Goal: Task Accomplishment & Management: Use online tool/utility

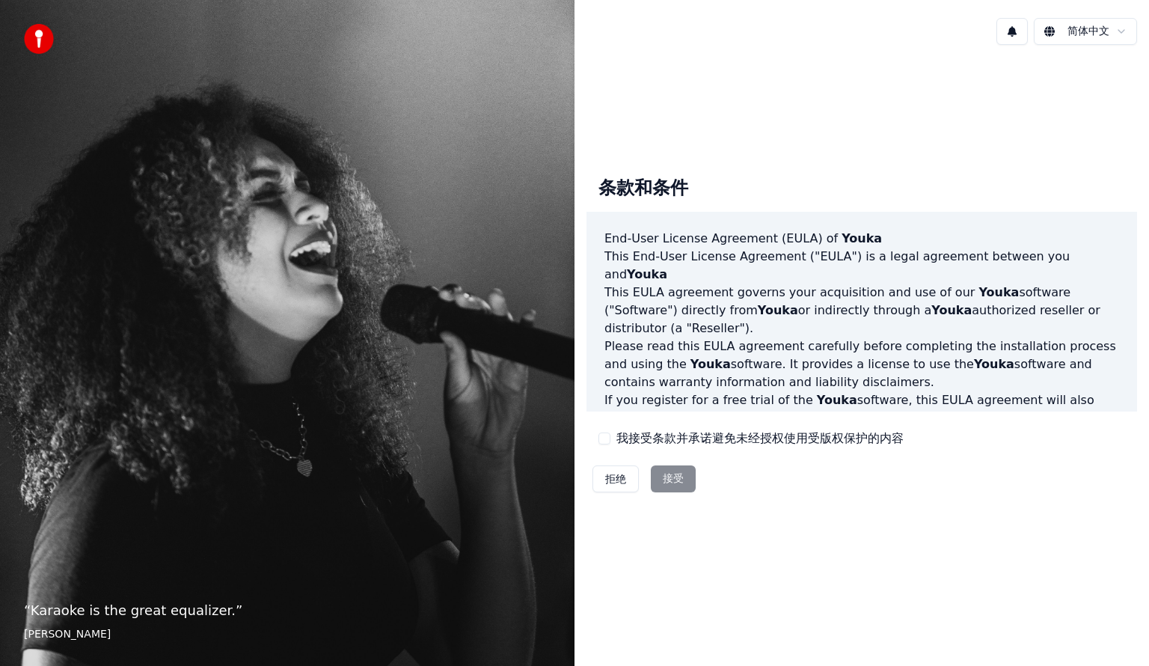
click at [606, 439] on button "我接受条款并承诺避免未经授权使用受版权保护的内容" at bounding box center [604, 438] width 12 height 12
drag, startPoint x: 671, startPoint y: 468, endPoint x: 676, endPoint y: 477, distance: 10.0
click at [674, 473] on button "接受" at bounding box center [673, 478] width 45 height 27
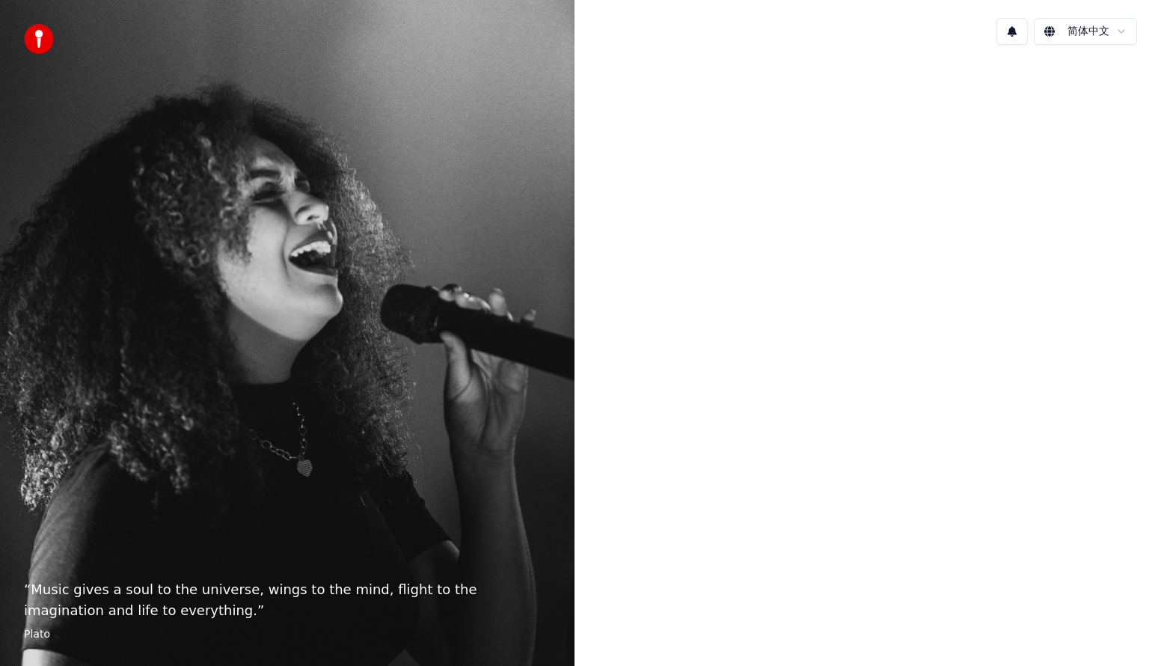
click at [688, 503] on div at bounding box center [861, 331] width 574 height 549
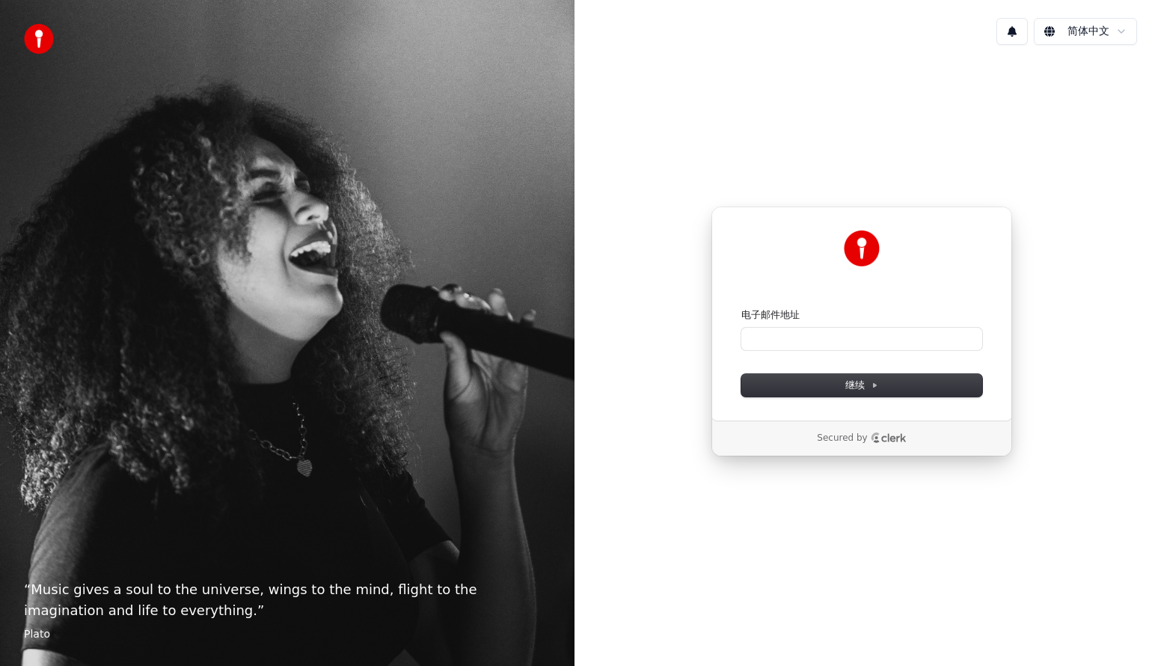
click at [799, 317] on div "电子邮件地址" at bounding box center [861, 314] width 241 height 13
click at [820, 335] on input "电子邮件地址" at bounding box center [861, 339] width 241 height 22
type input "*"
click at [849, 378] on span "继续" at bounding box center [861, 384] width 33 height 13
type input "**********"
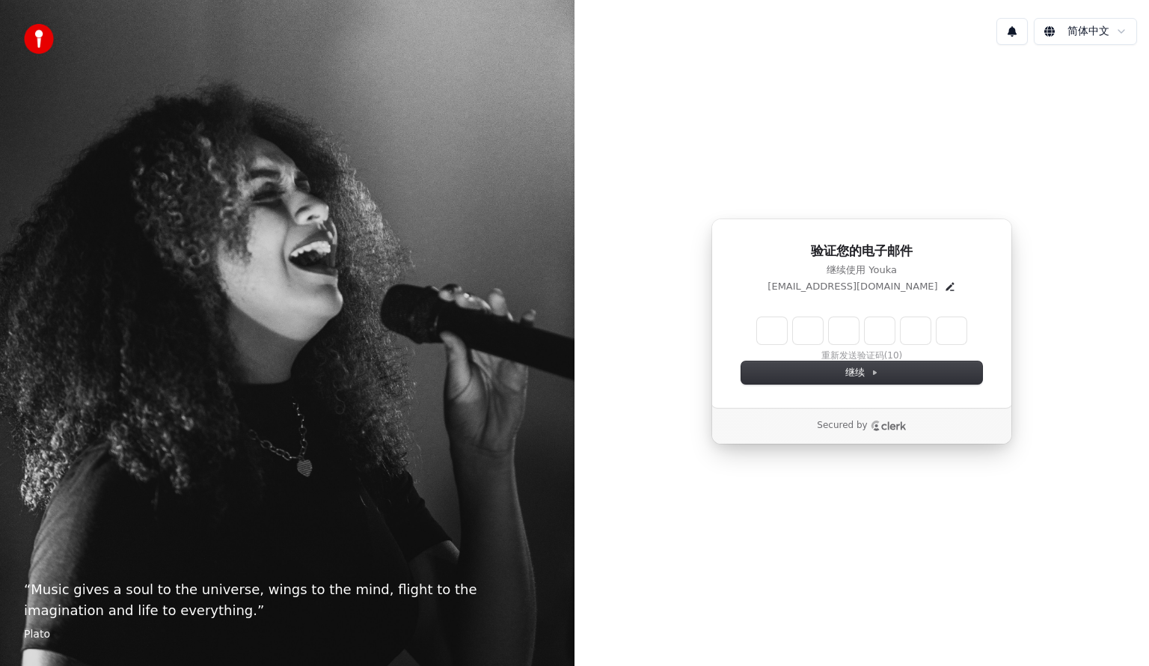
click at [761, 334] on input "Enter verification code" at bounding box center [861, 330] width 209 height 27
type input "******"
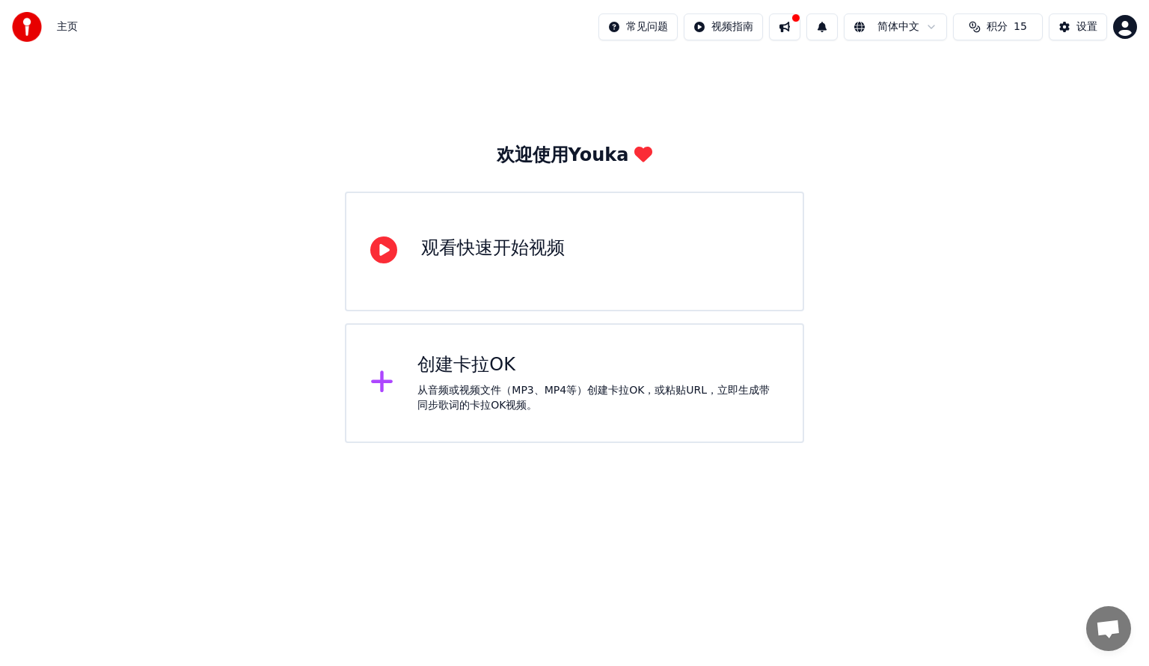
click at [470, 406] on div "从音频或视频文件（MP3、MP4等）创建卡拉OK，或粘贴URL，立即生成带同步歌词的卡拉OK视频。" at bounding box center [597, 398] width 361 height 30
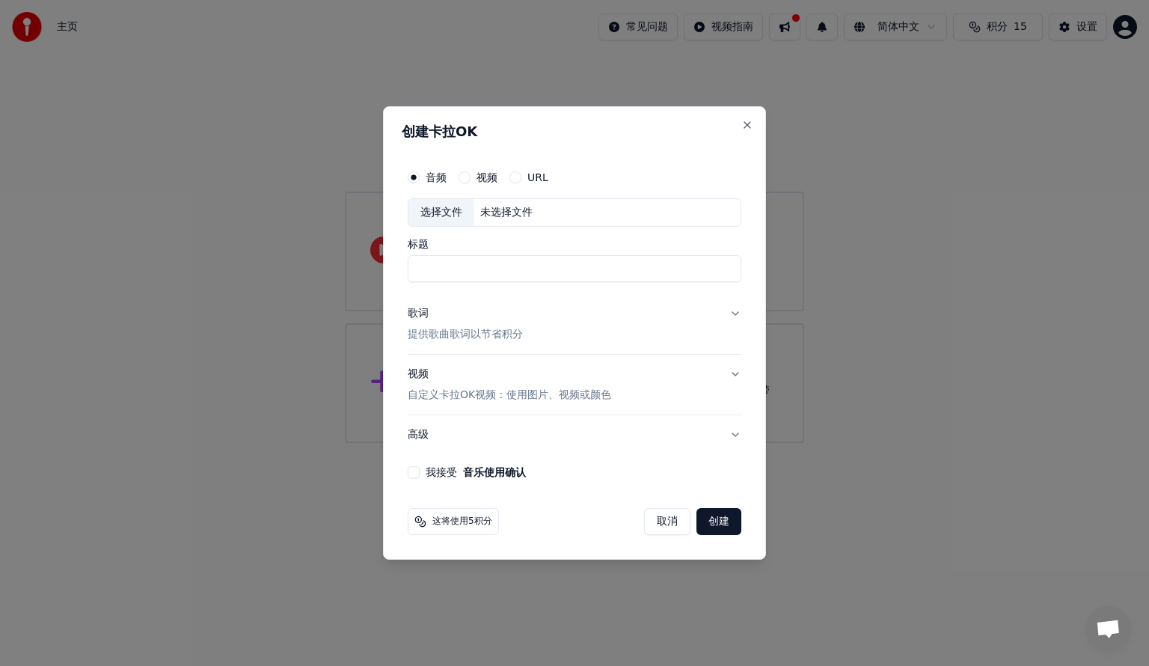
click at [526, 218] on div "未选择文件" at bounding box center [506, 212] width 64 height 15
click at [483, 177] on label "视频" at bounding box center [486, 177] width 21 height 10
click at [470, 177] on button "视频" at bounding box center [464, 177] width 12 height 12
click at [513, 220] on div "选择文件 未选择文件" at bounding box center [575, 212] width 334 height 28
type input "**********"
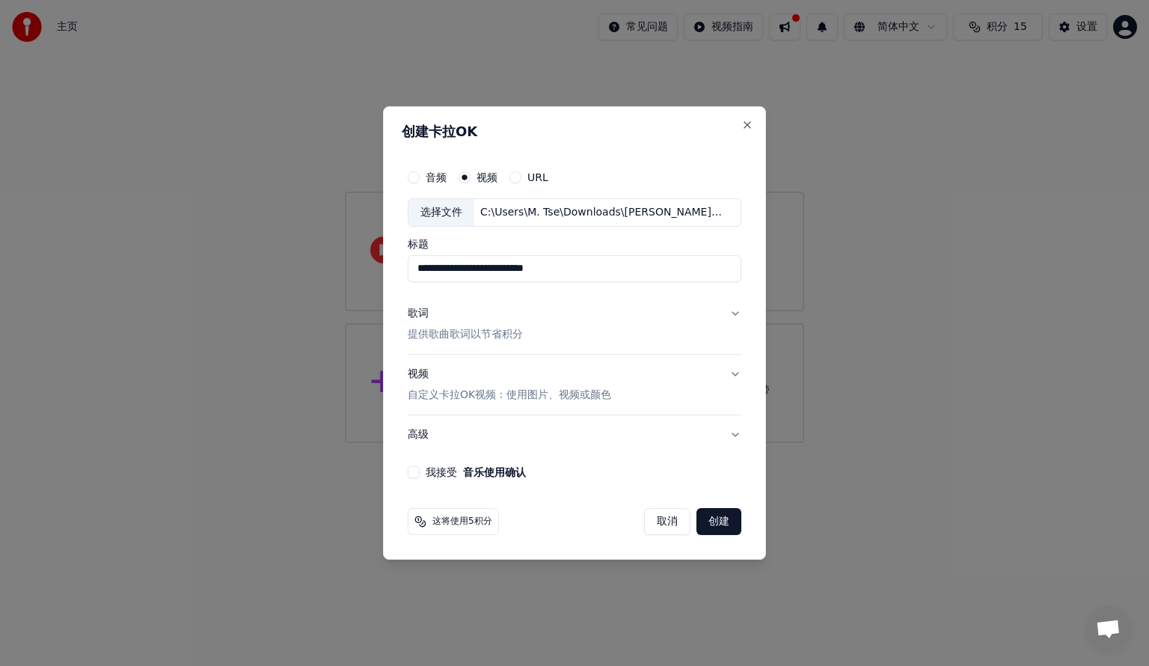
click at [734, 315] on button "歌词 提供歌曲歌词以节省积分" at bounding box center [575, 324] width 334 height 60
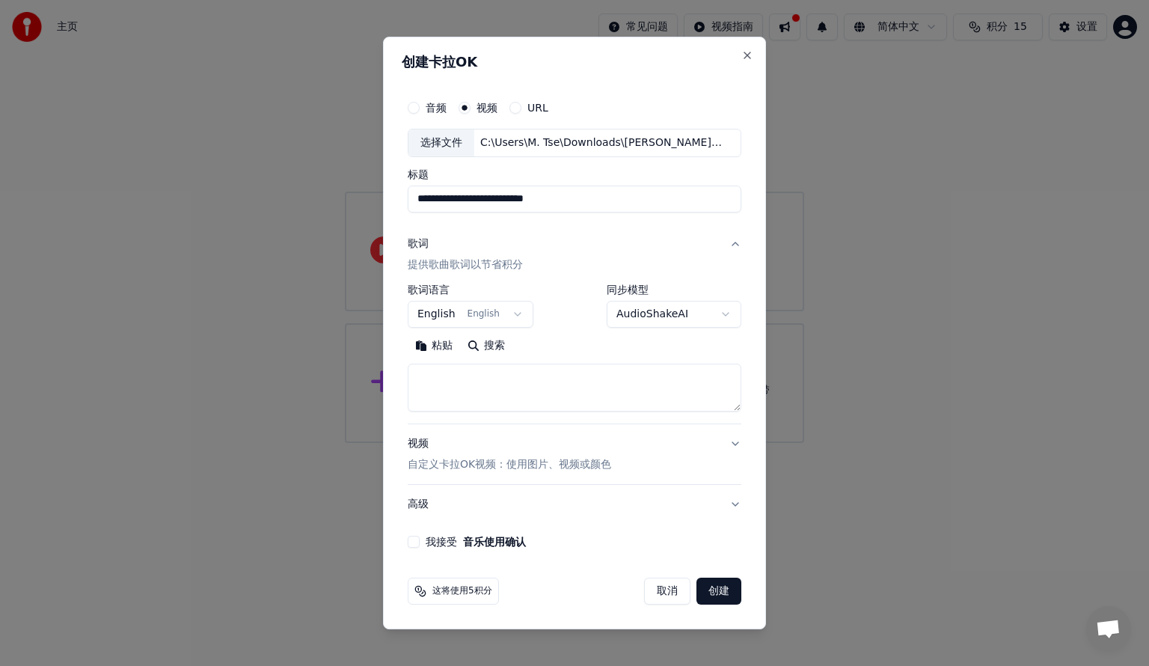
click at [661, 321] on body "**********" at bounding box center [574, 221] width 1149 height 443
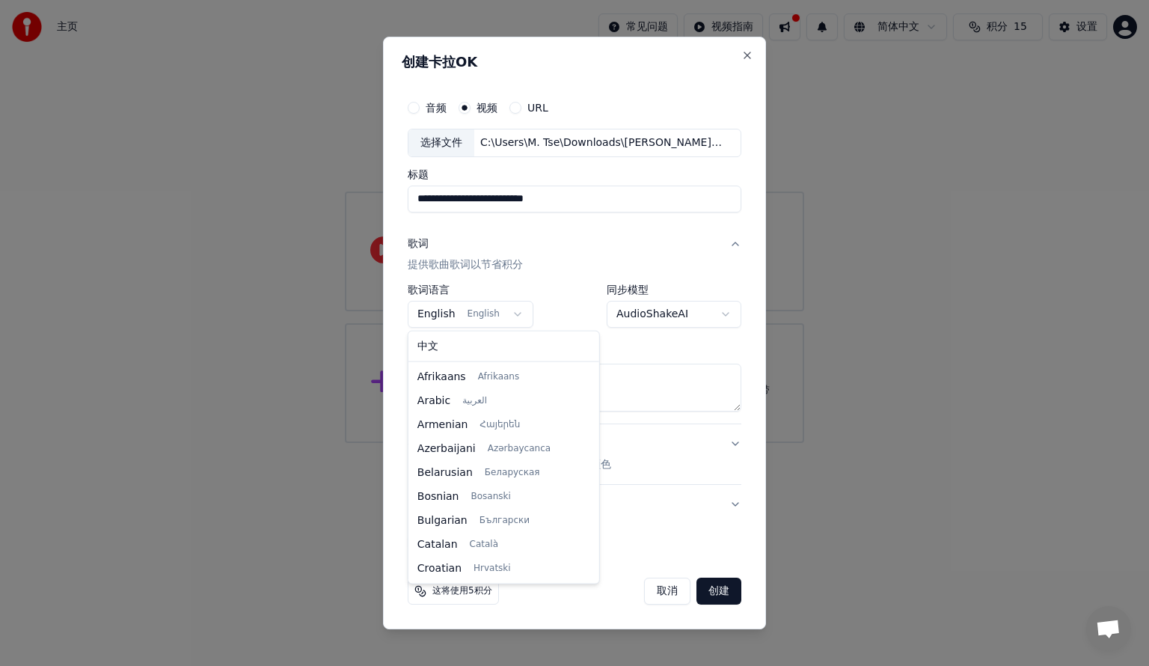
click at [494, 313] on body "**********" at bounding box center [574, 221] width 1149 height 443
select select "**"
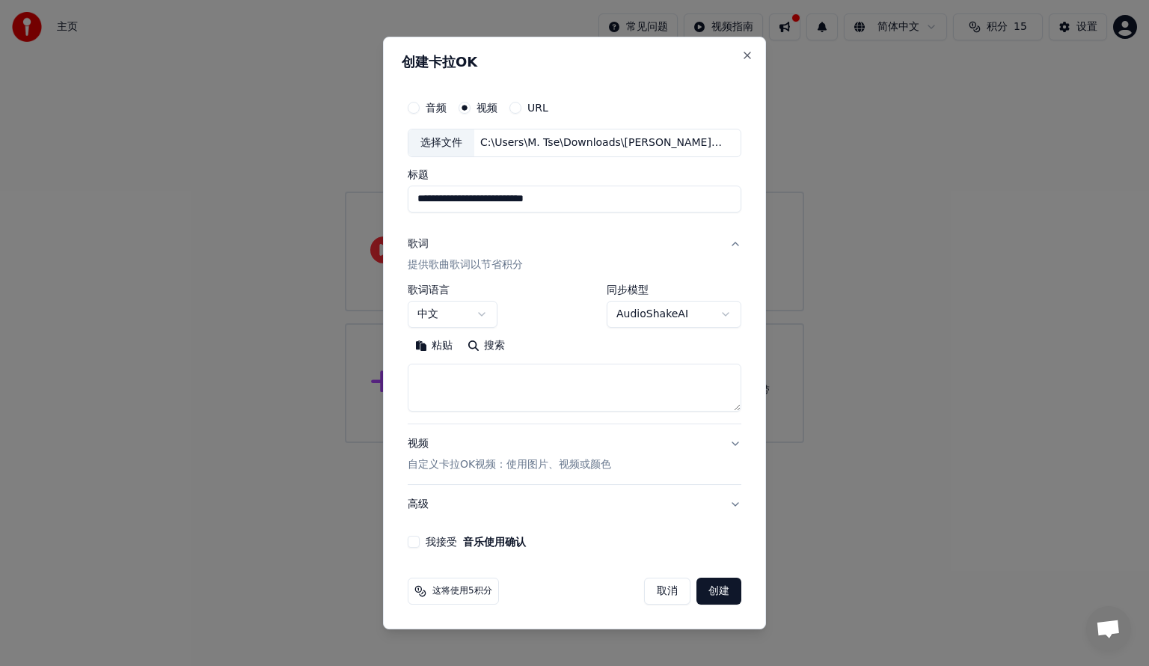
click at [479, 303] on body "**********" at bounding box center [574, 221] width 1149 height 443
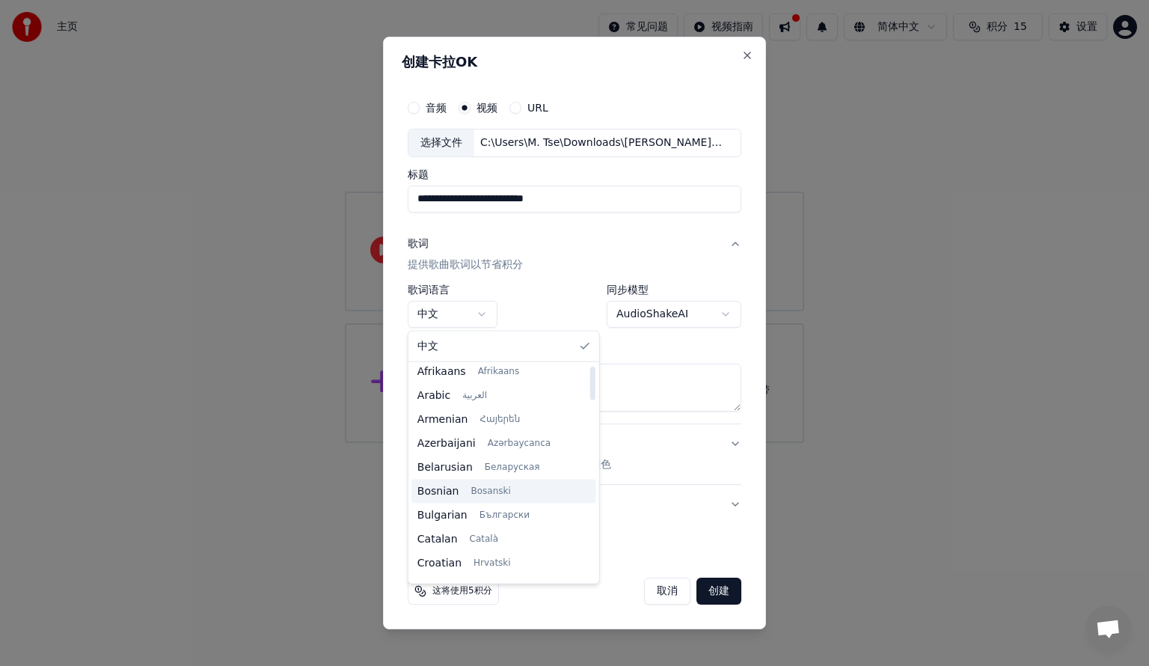
scroll to position [0, 0]
click at [552, 304] on body "**********" at bounding box center [574, 221] width 1149 height 443
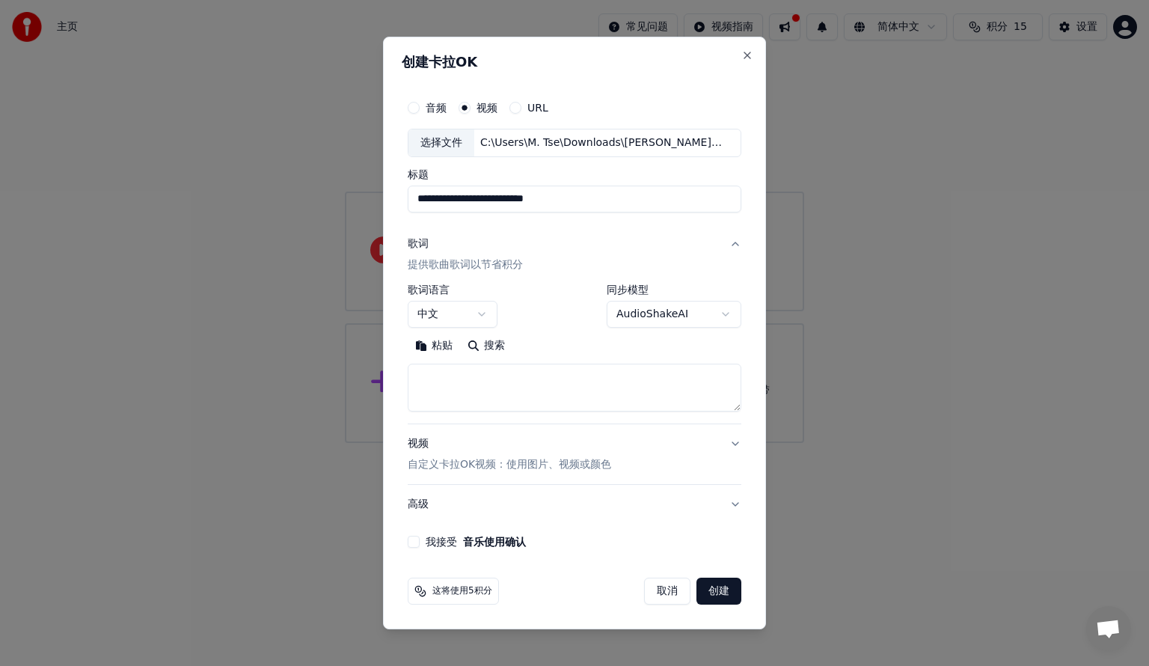
click at [691, 64] on h2 "创建卡拉OK" at bounding box center [574, 61] width 345 height 13
click at [497, 362] on div "粘贴 搜索" at bounding box center [575, 373] width 334 height 78
click at [500, 378] on textarea at bounding box center [575, 387] width 334 height 48
paste textarea "**********"
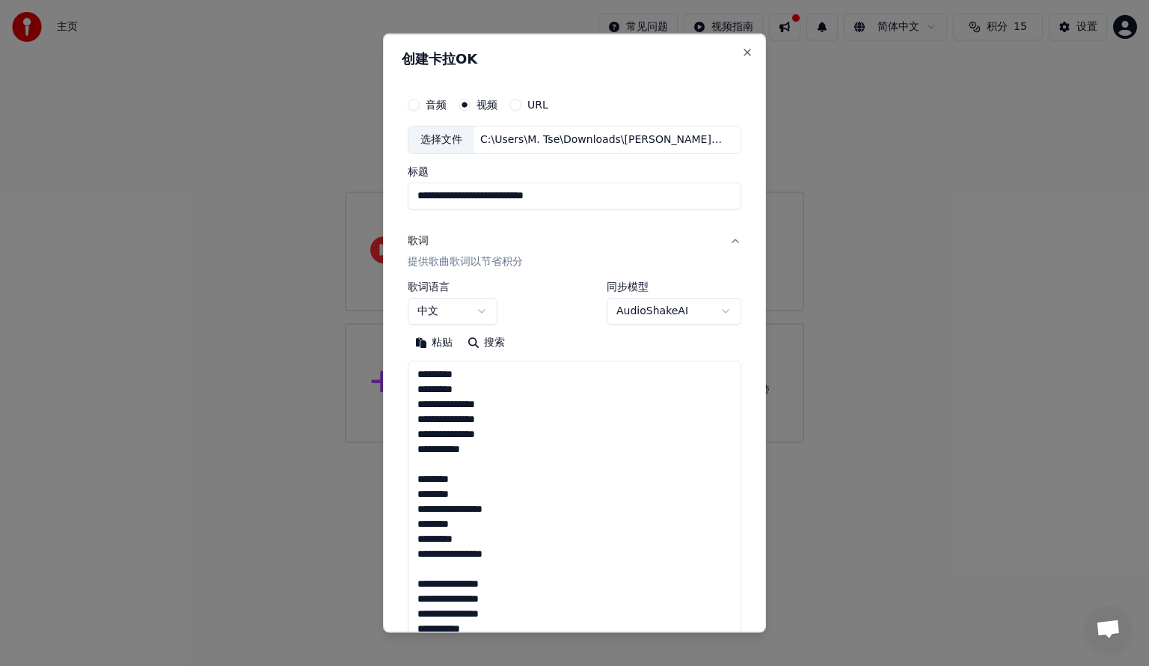
scroll to position [452, 0]
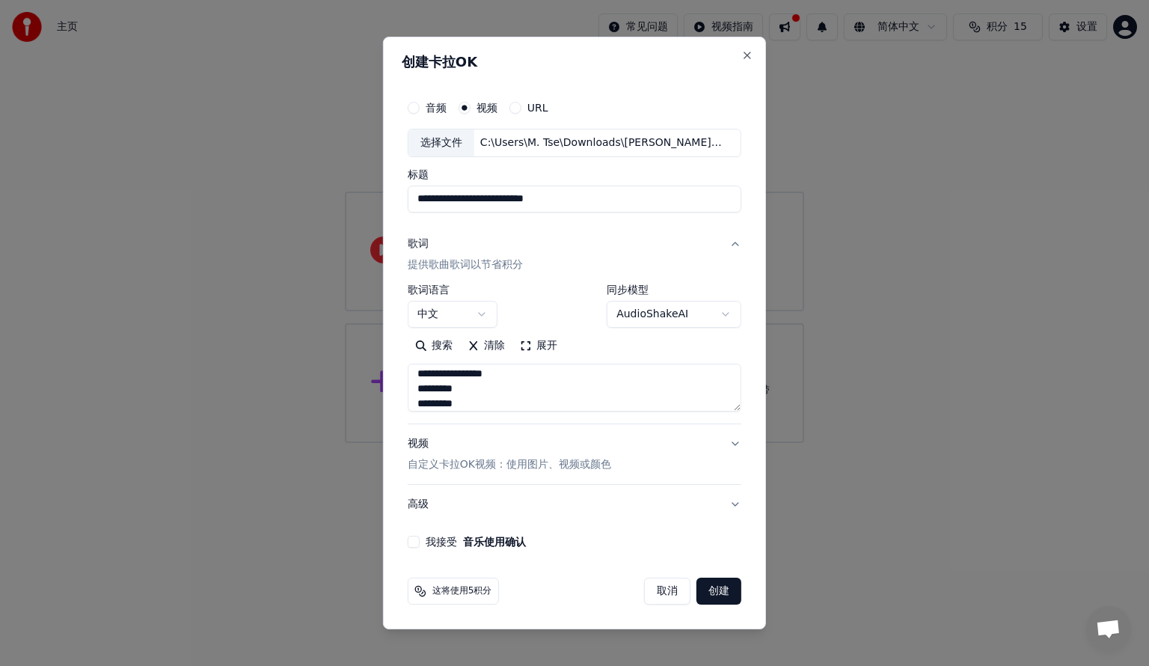
type textarea "**********"
click at [727, 441] on button "视频 自定义卡拉OK视频：使用图片、视频或颜色" at bounding box center [575, 454] width 334 height 60
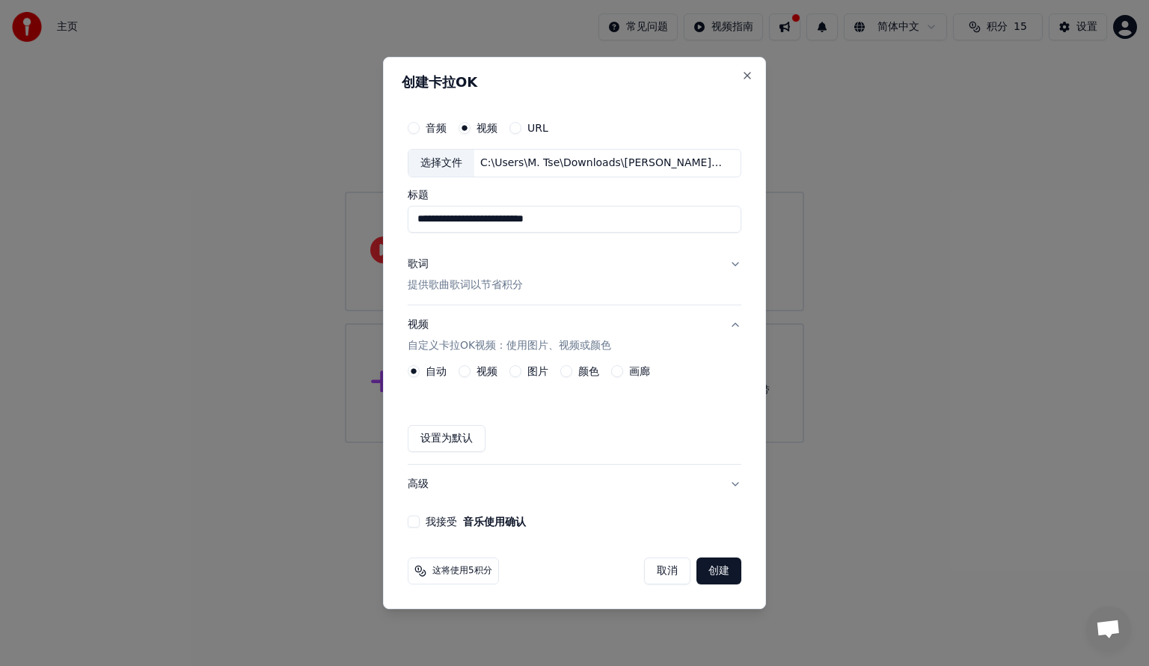
click at [554, 483] on button "高级" at bounding box center [575, 483] width 334 height 39
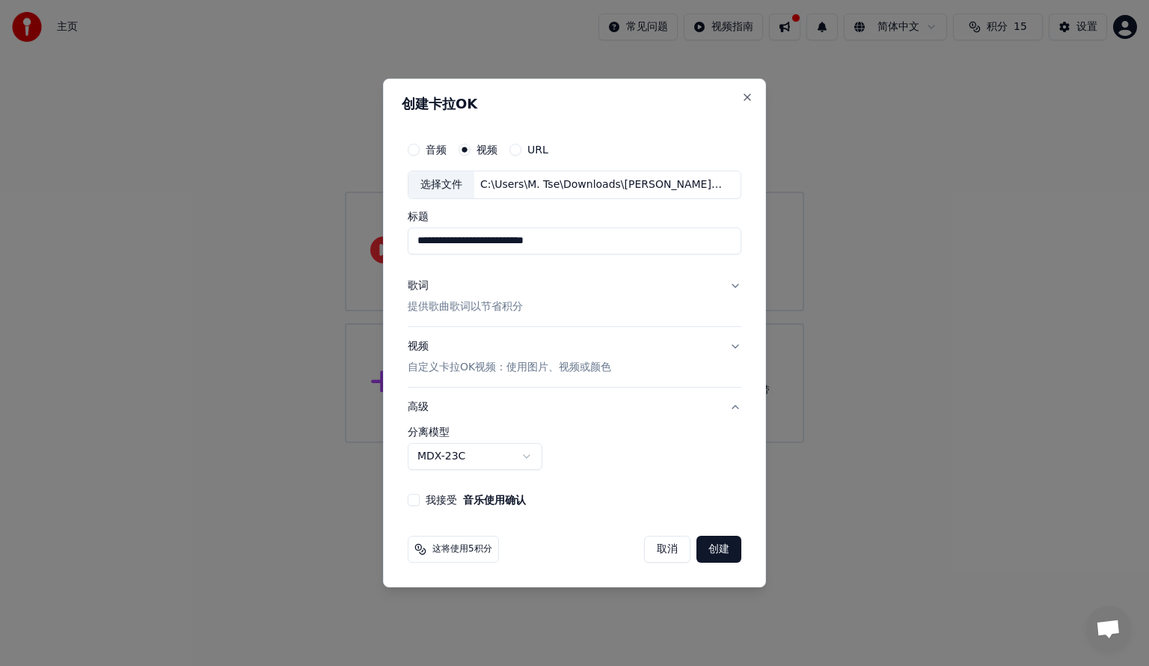
click at [532, 443] on body "**********" at bounding box center [574, 221] width 1149 height 443
click at [414, 500] on button "我接受 音乐使用确认" at bounding box center [414, 500] width 12 height 12
click at [721, 550] on button "创建" at bounding box center [718, 548] width 45 height 27
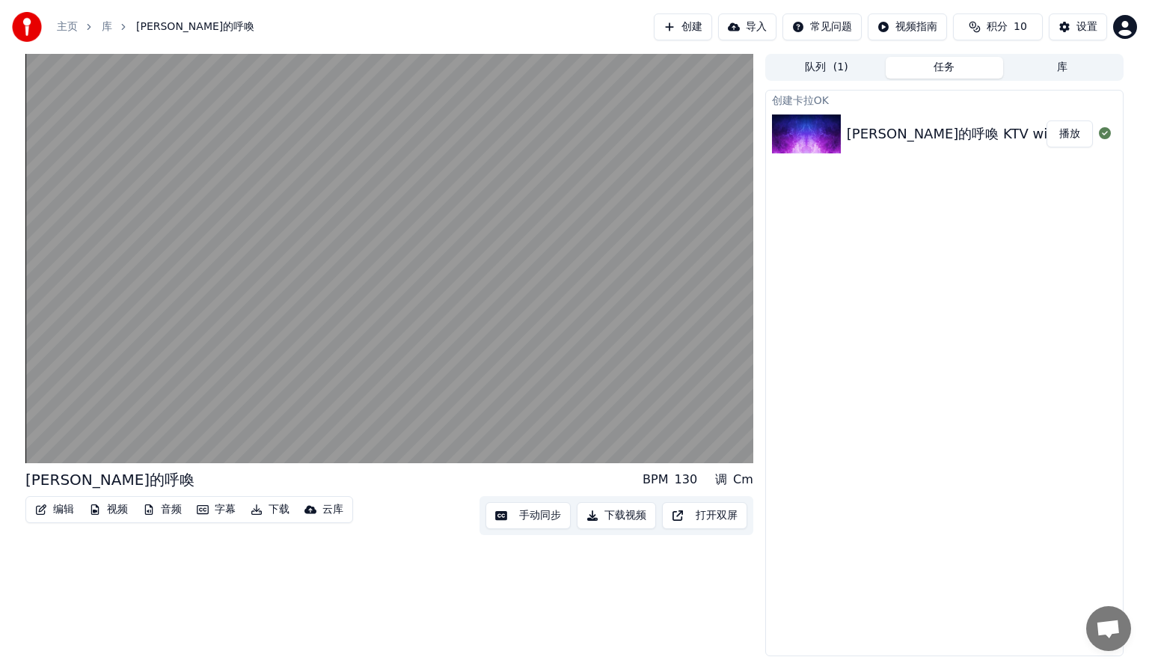
click at [55, 505] on button "编辑" at bounding box center [54, 509] width 51 height 21
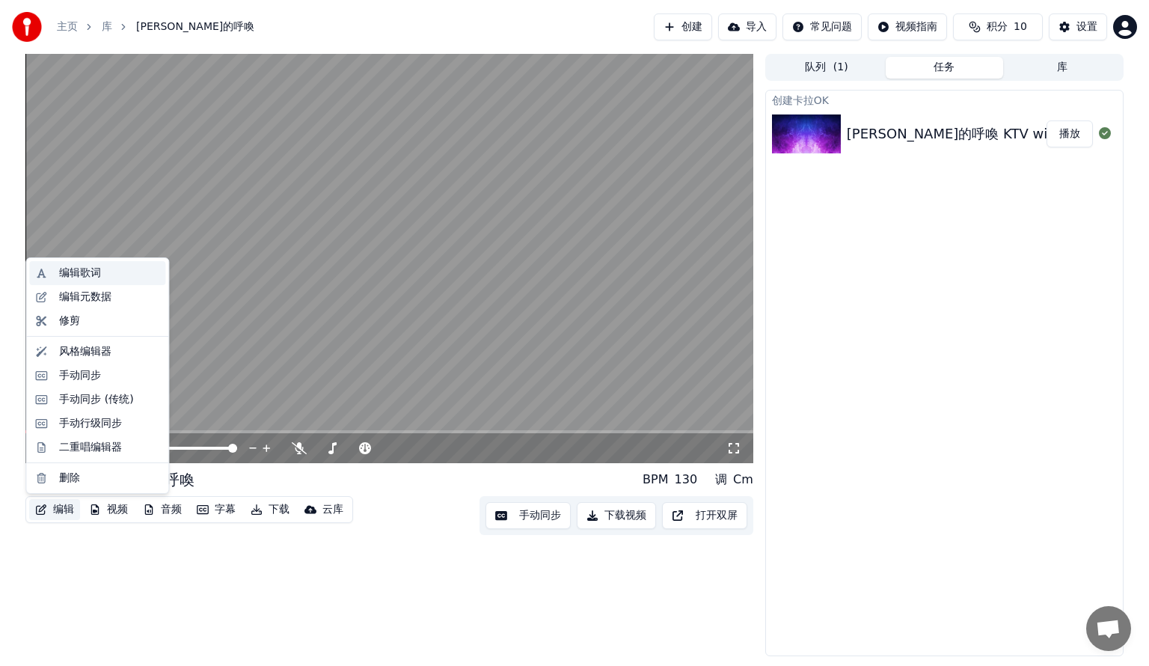
click at [78, 281] on div "编辑歌词" at bounding box center [97, 273] width 136 height 24
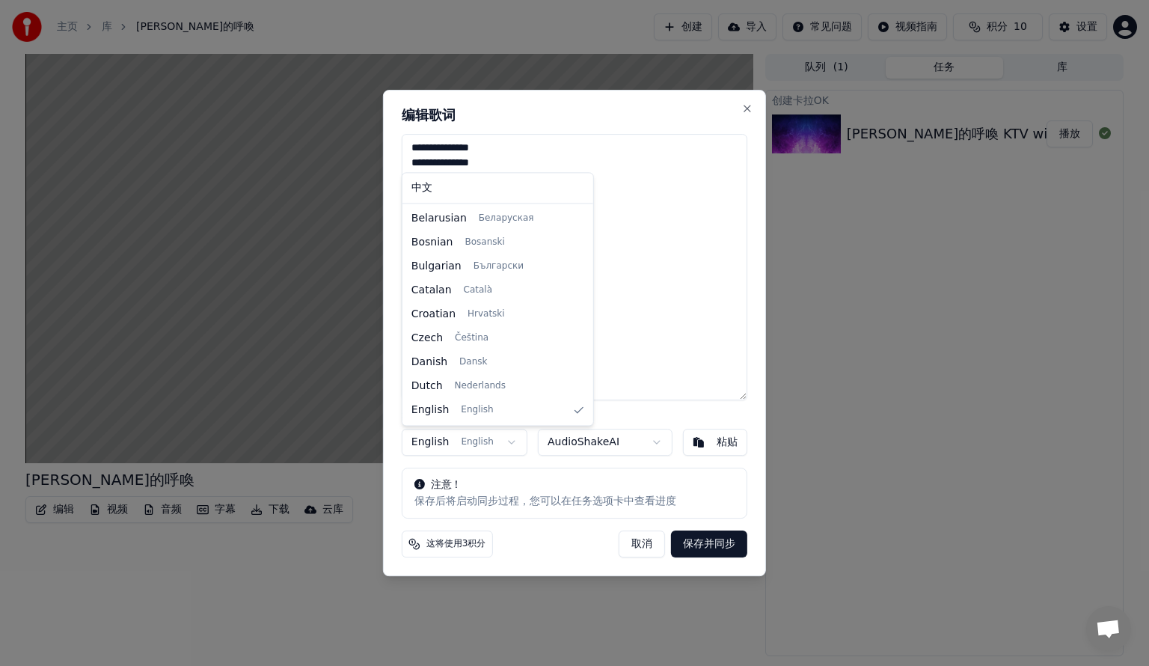
click at [493, 451] on body "**********" at bounding box center [574, 333] width 1149 height 666
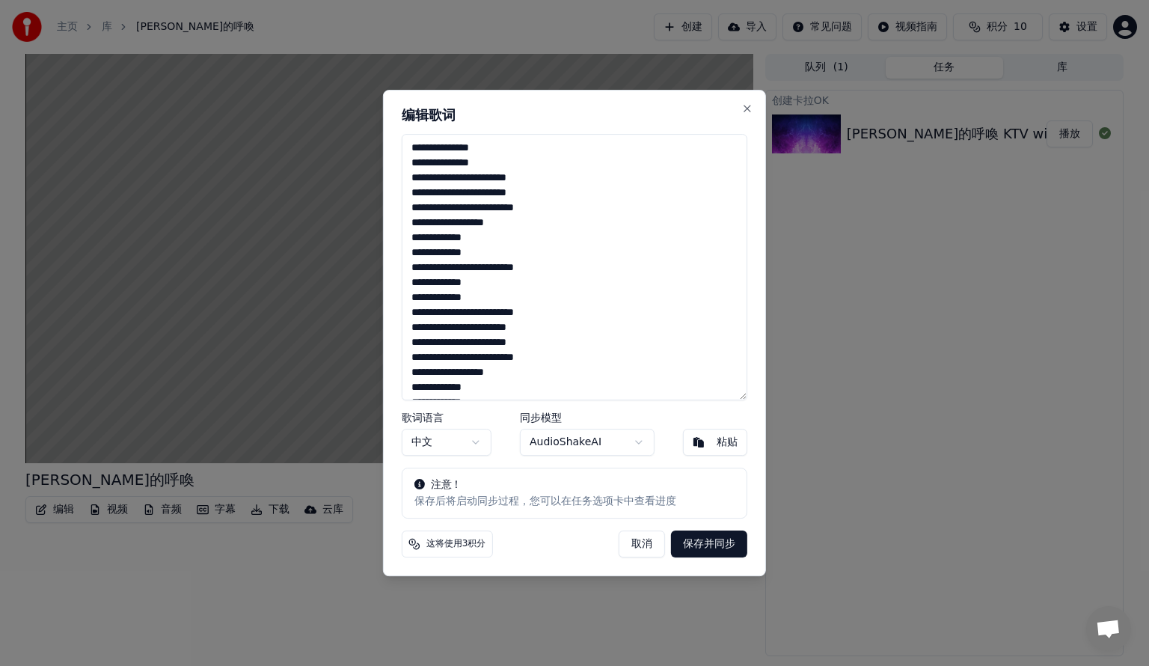
click at [691, 538] on button "保存并同步" at bounding box center [709, 543] width 76 height 27
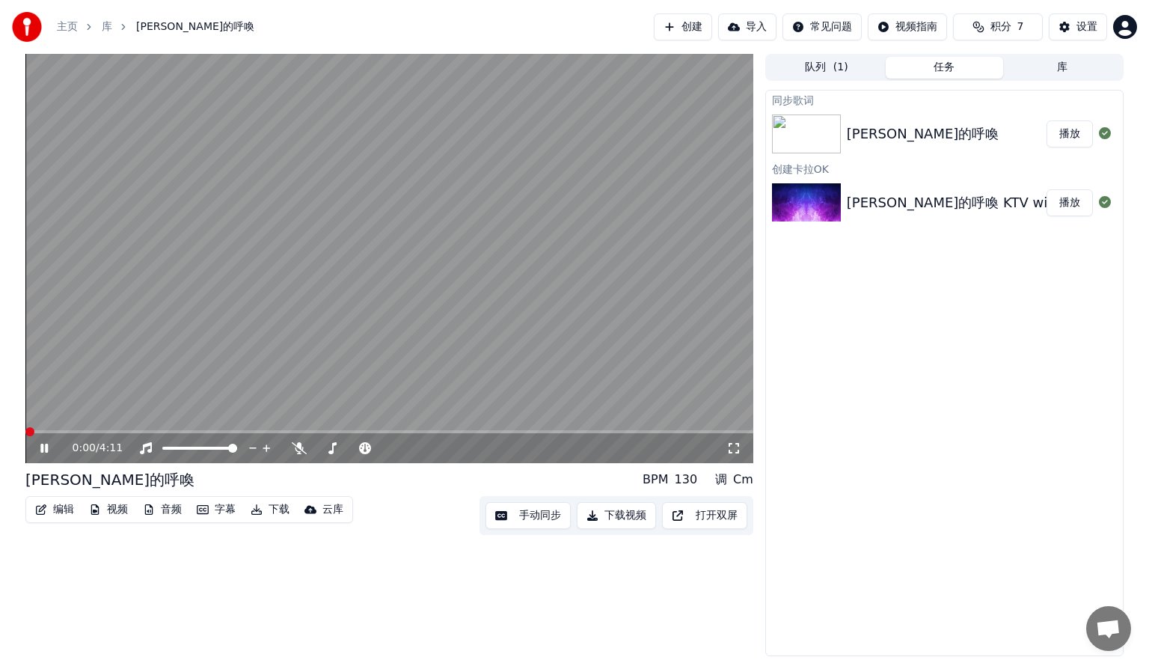
click at [25, 436] on span at bounding box center [29, 431] width 9 height 9
click at [522, 518] on button "手动同步" at bounding box center [527, 515] width 85 height 27
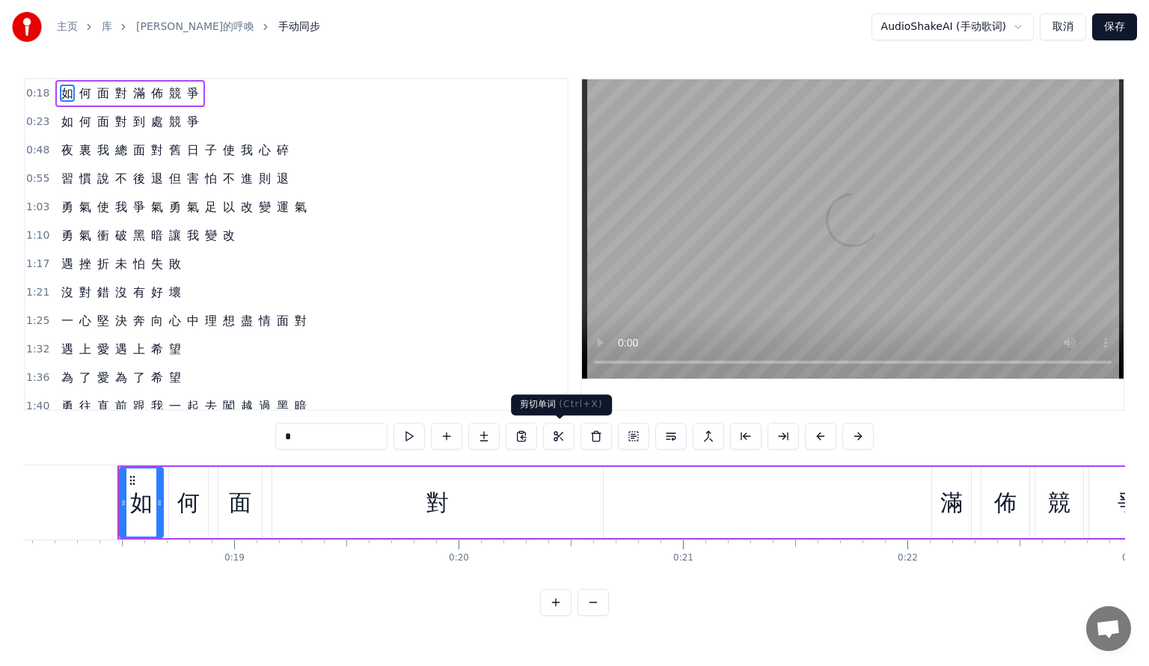
scroll to position [0, 4071]
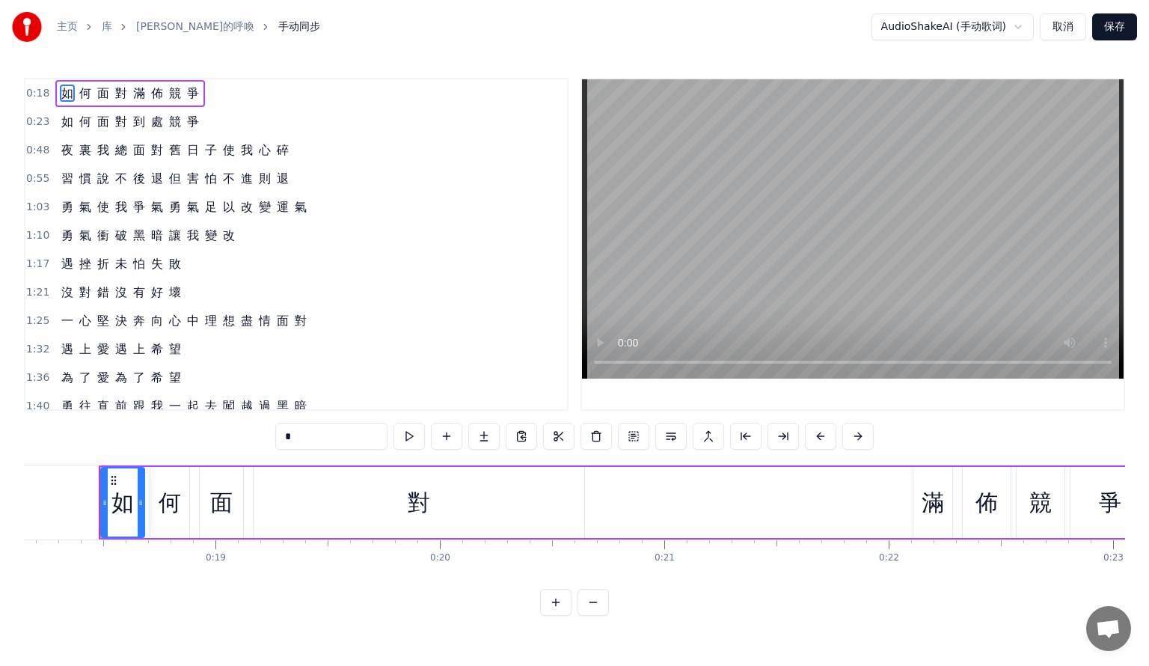
click at [963, 39] on html "主页 库 [PERSON_NAME]的呼喚 手动同步 AudioShakeAI (手动歌词) 取消 保存 0:18 如 何 面 對 滿 佈 競 爭 0:23 …" at bounding box center [574, 319] width 1149 height 639
click at [963, 37] on html "主页 库 [PERSON_NAME]的呼喚 手动同步 AudioShakeAI (手动歌词) 取消 保存 0:18 如 何 面 對 滿 佈 競 爭 0:23 …" at bounding box center [574, 319] width 1149 height 639
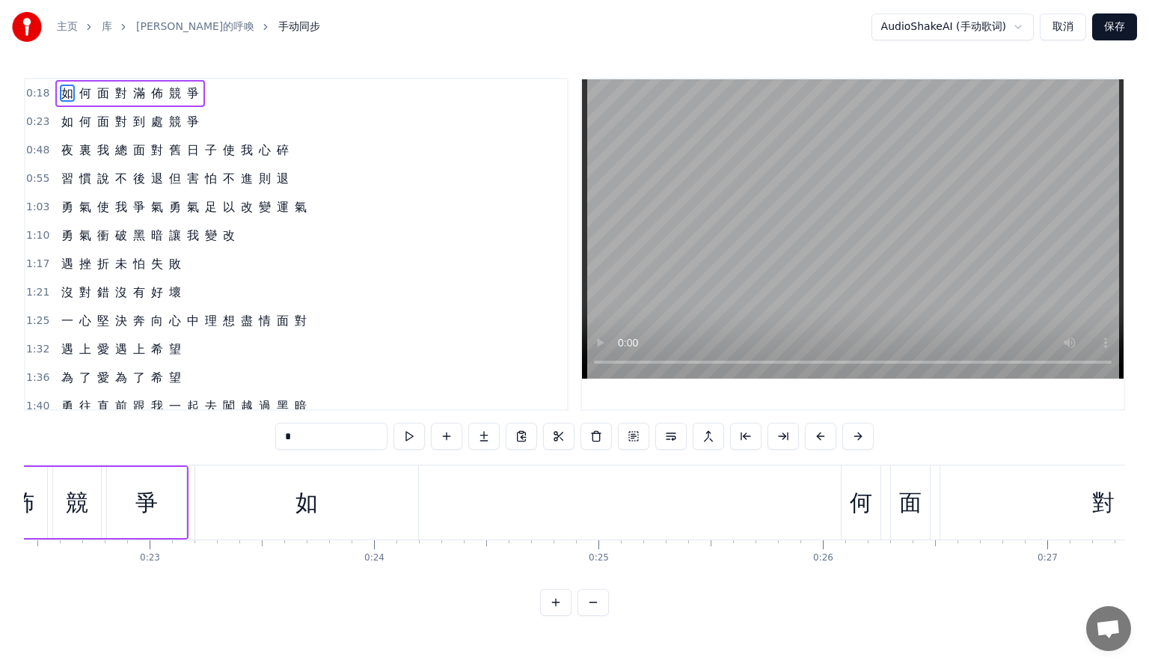
drag, startPoint x: 906, startPoint y: 590, endPoint x: 876, endPoint y: 584, distance: 31.2
click at [876, 584] on div "0:18 如 何 面 對 滿 佈 競 爭 0:23 如 何 面 對 到 處 競 爭 0:48 夜 裏 我 總 面 對 舊 日 子 使 我 心 碎 0:55 習…" at bounding box center [574, 347] width 1101 height 538
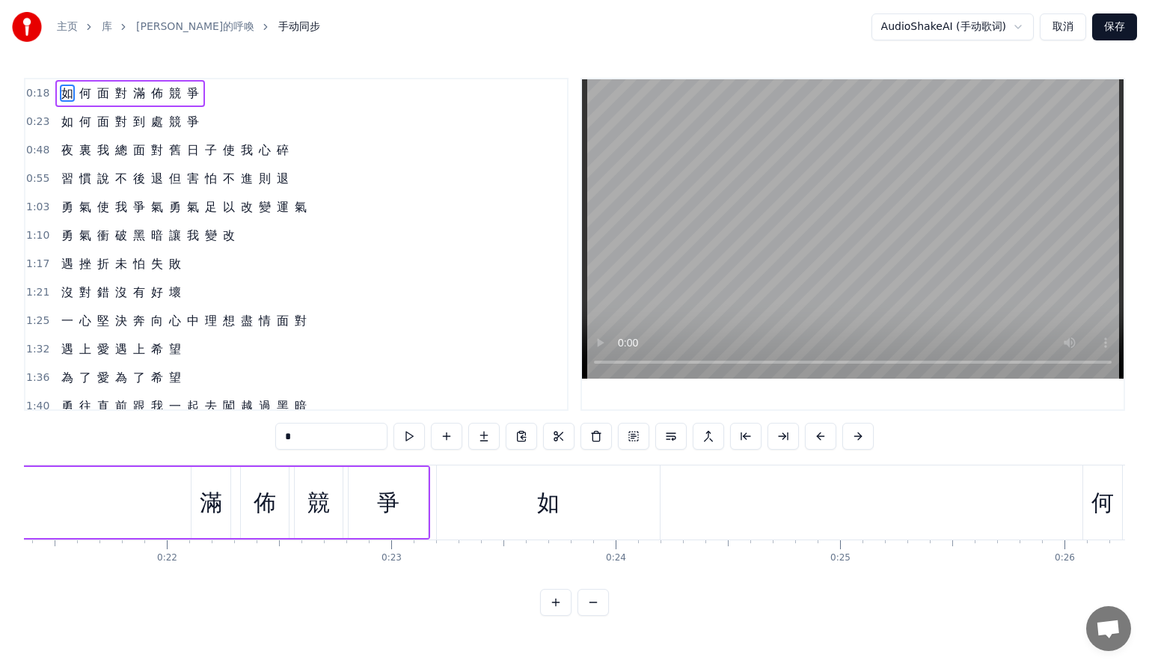
scroll to position [0, 4918]
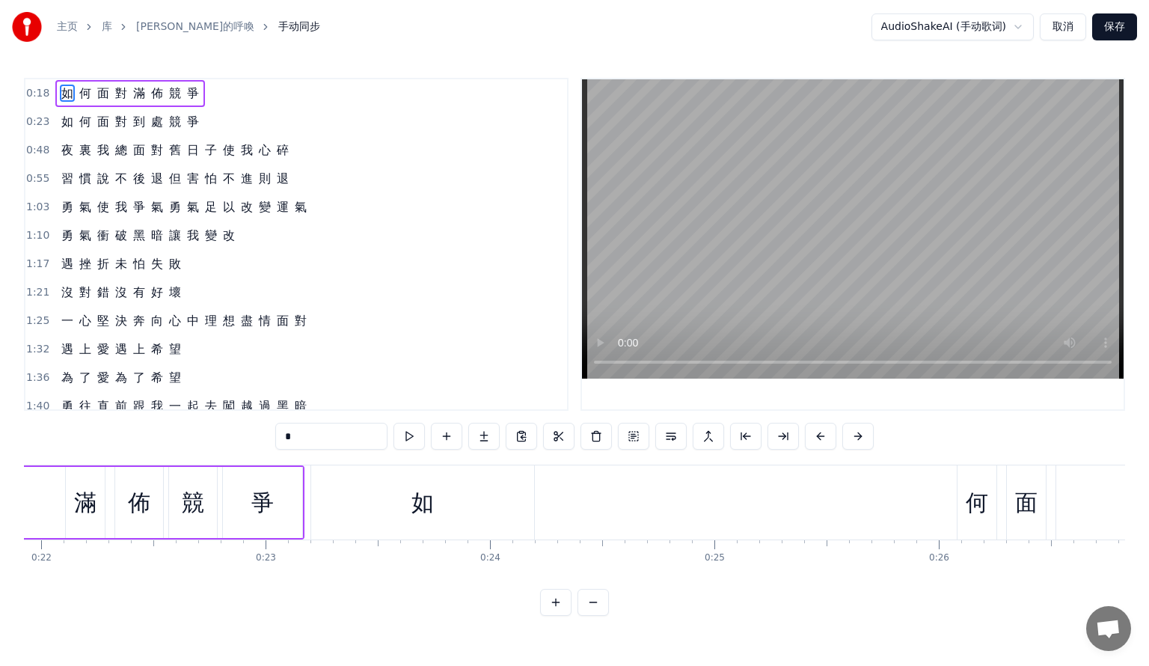
click at [493, 505] on div "如" at bounding box center [422, 502] width 223 height 74
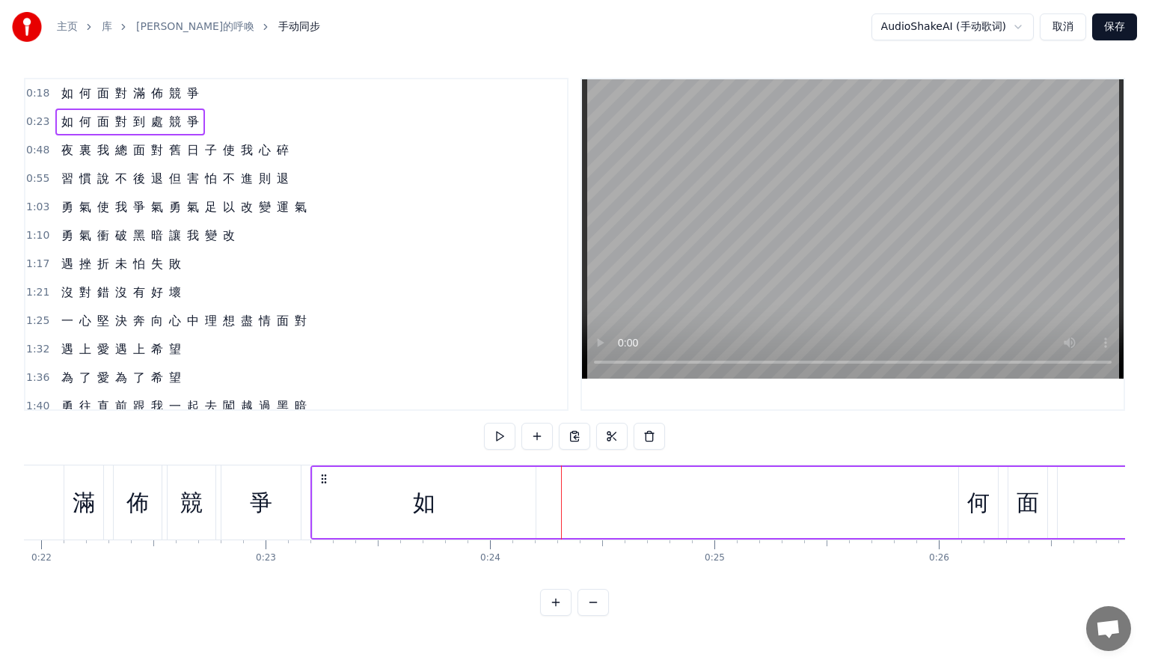
click at [521, 500] on div "如" at bounding box center [424, 502] width 223 height 71
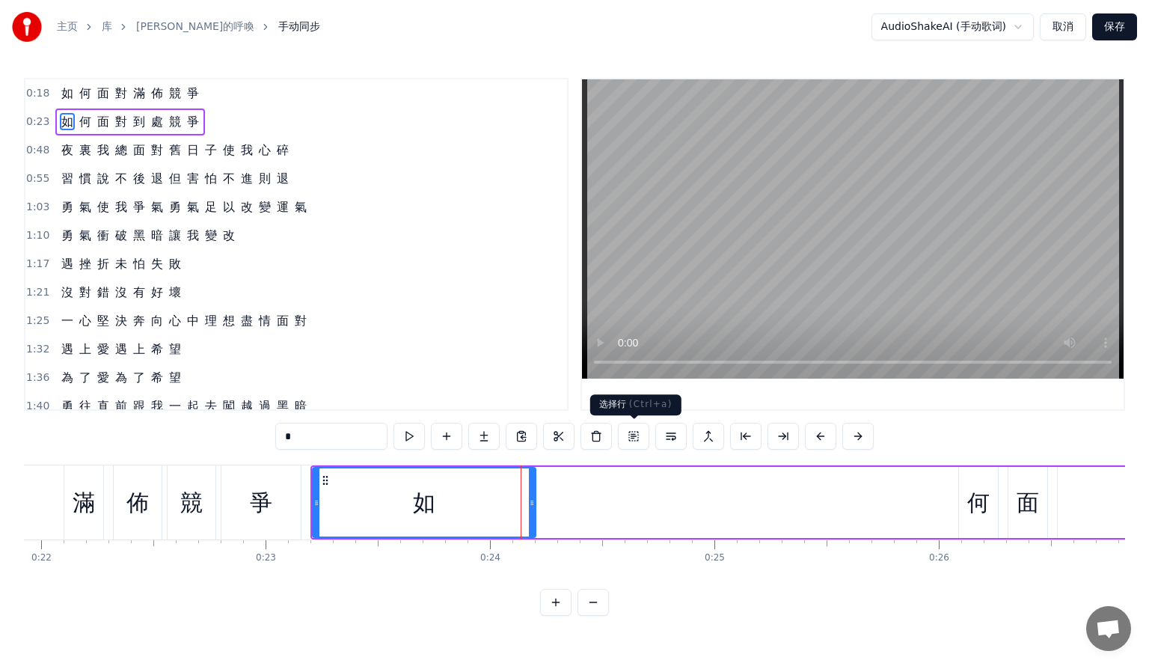
click at [628, 432] on button at bounding box center [633, 435] width 31 height 27
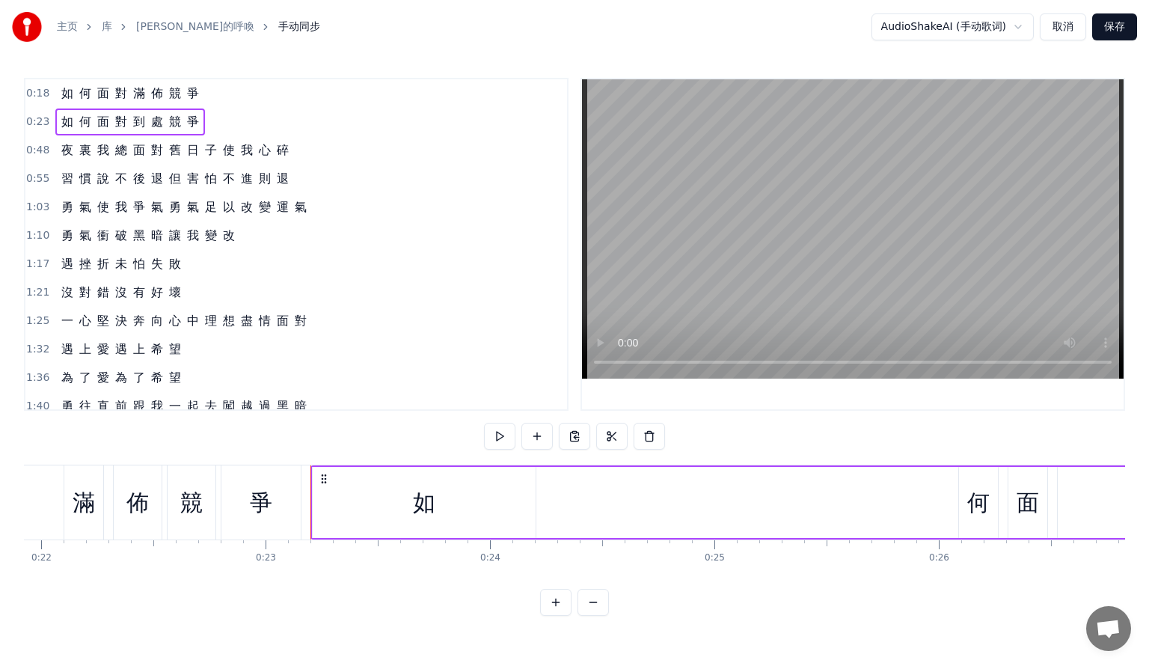
click at [416, 511] on div "如" at bounding box center [424, 502] width 22 height 34
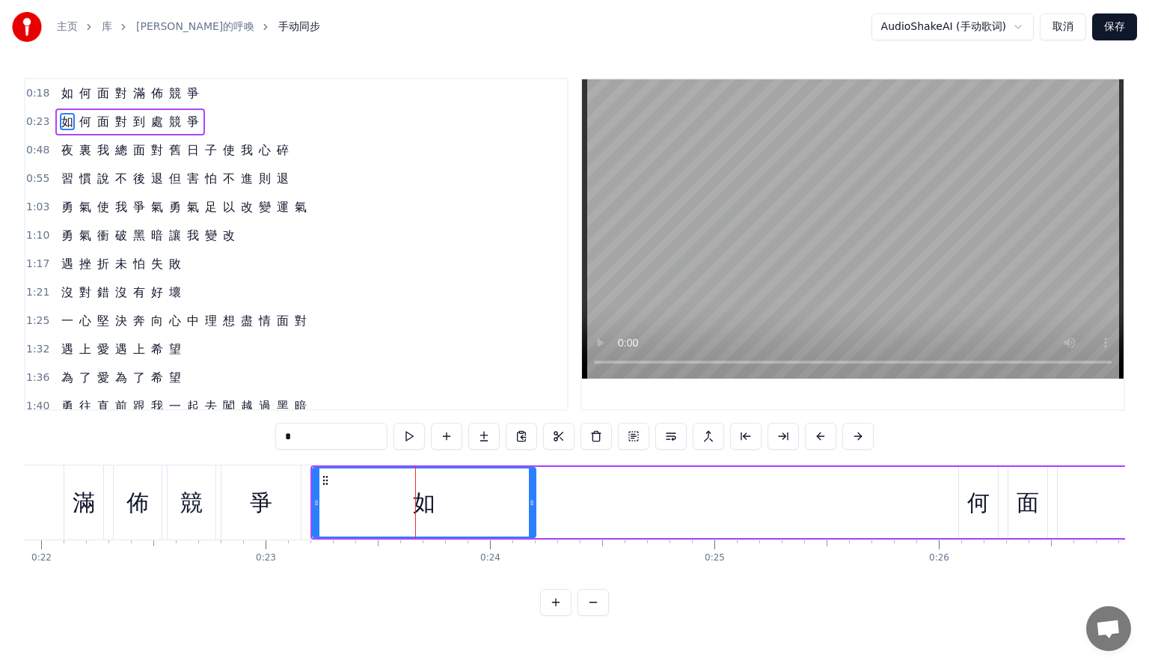
click at [425, 500] on div "如" at bounding box center [424, 502] width 22 height 34
click at [443, 503] on div "如" at bounding box center [423, 502] width 221 height 68
click at [496, 488] on div "如" at bounding box center [423, 502] width 221 height 68
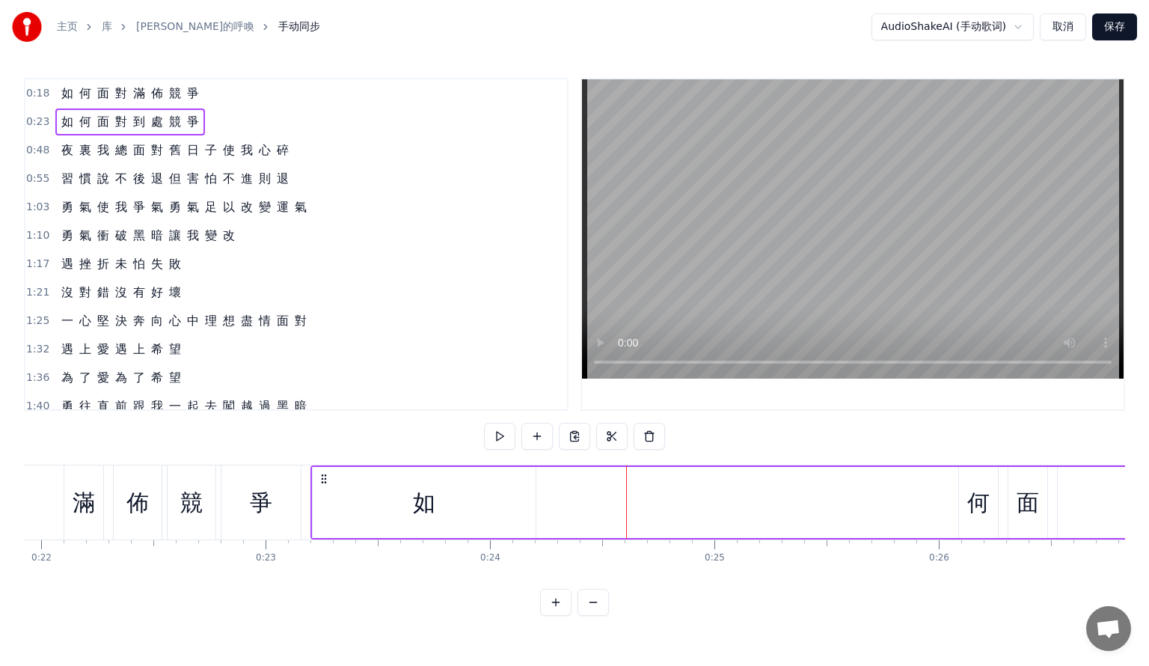
click at [500, 519] on div "如" at bounding box center [424, 502] width 223 height 71
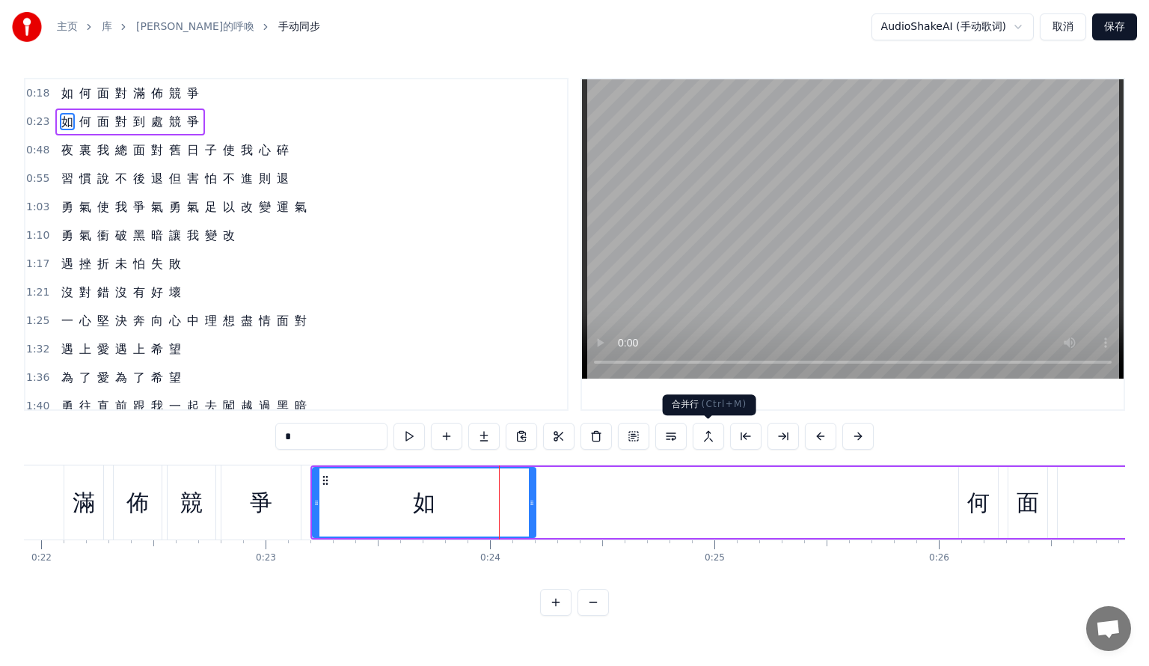
click at [713, 433] on button at bounding box center [707, 435] width 31 height 27
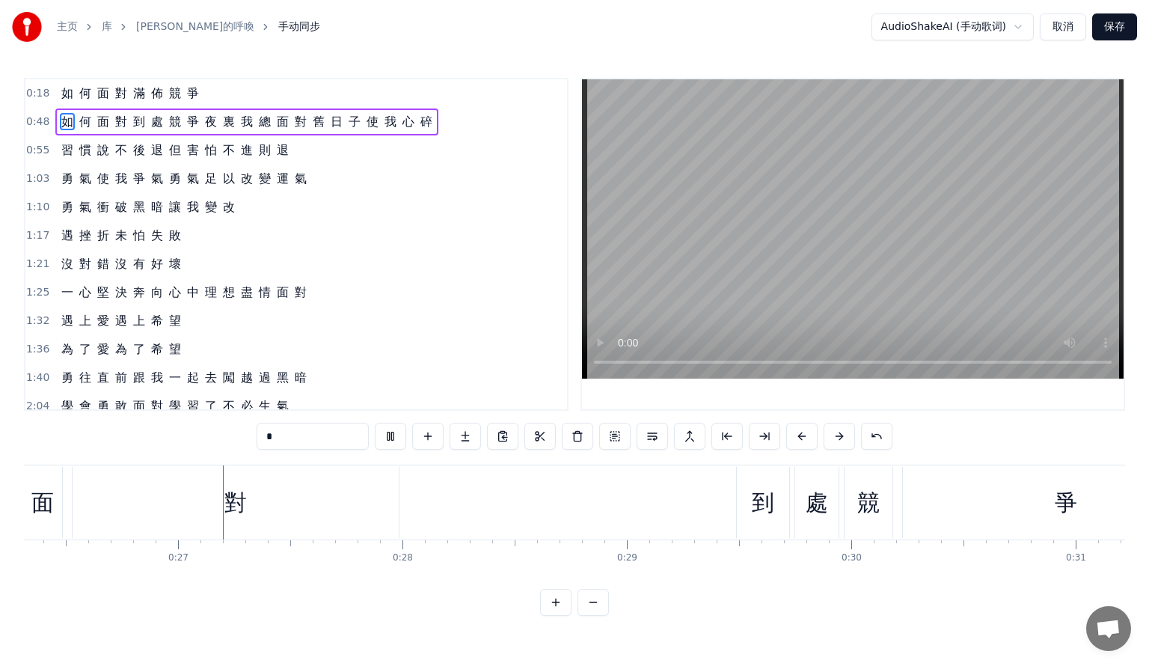
scroll to position [0, 5920]
click at [871, 439] on button at bounding box center [876, 435] width 31 height 27
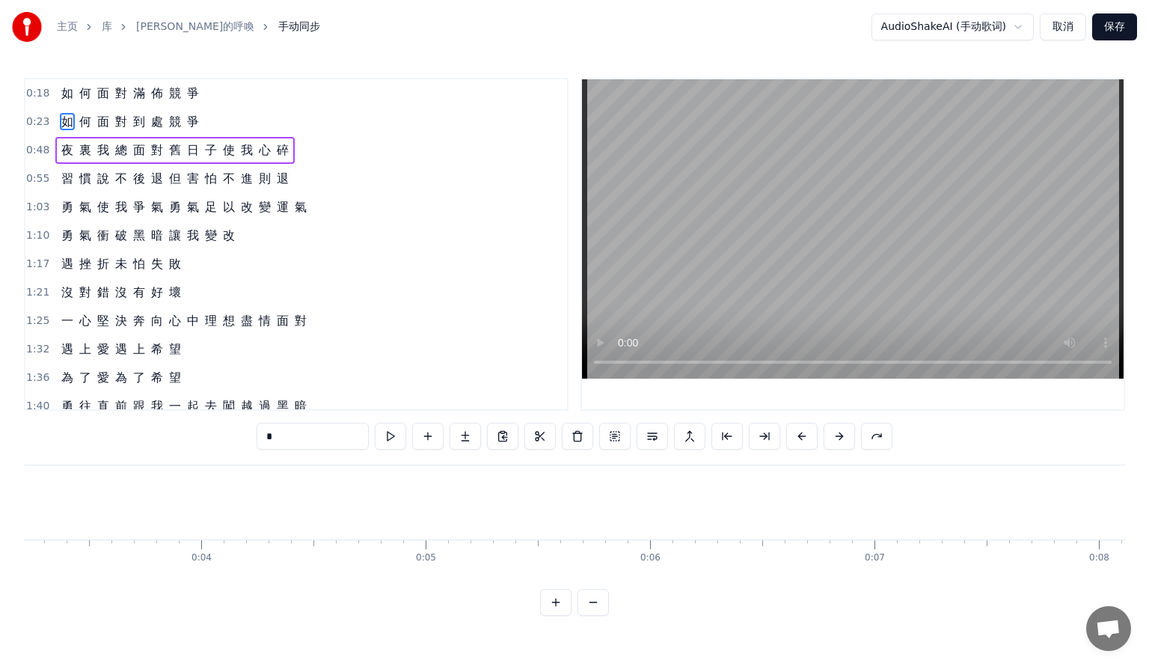
scroll to position [0, 0]
click at [1042, 33] on button "取消" at bounding box center [1062, 26] width 46 height 27
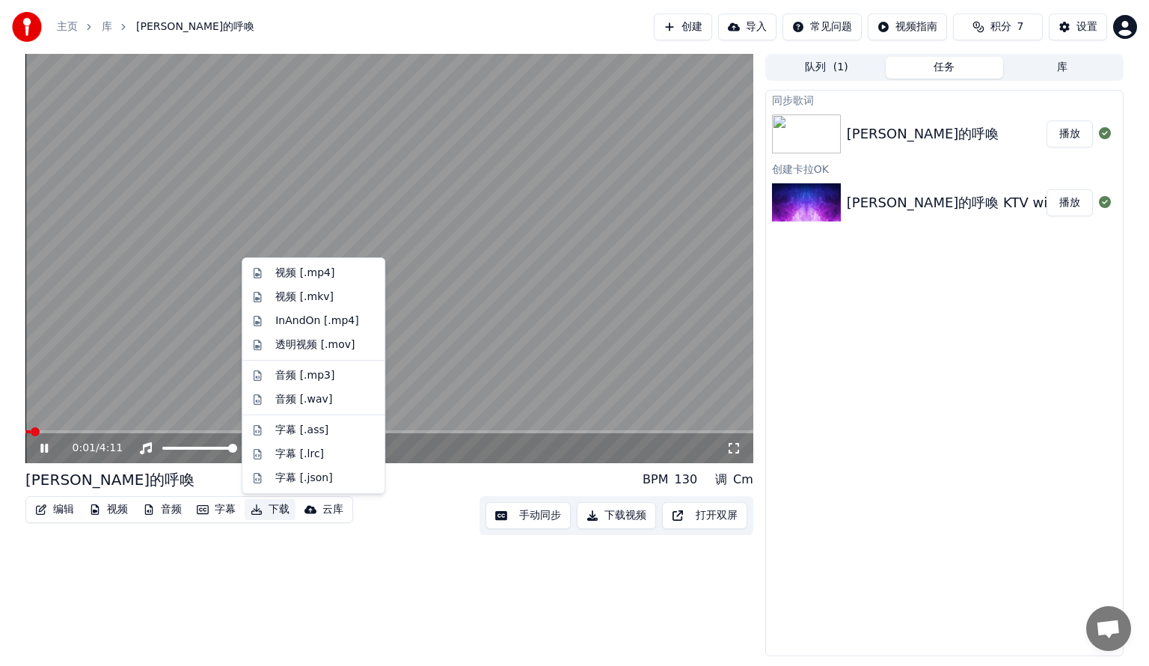
click at [253, 500] on button "下载" at bounding box center [270, 509] width 51 height 21
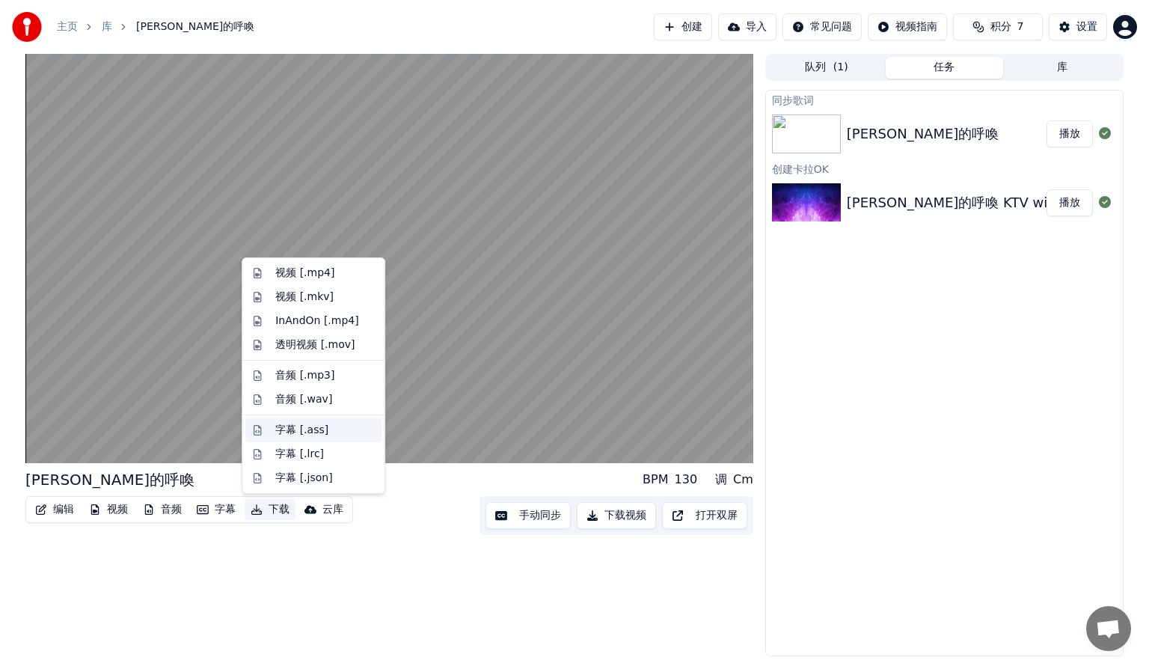
click at [336, 431] on div "字幕 [.ass]" at bounding box center [325, 429] width 100 height 15
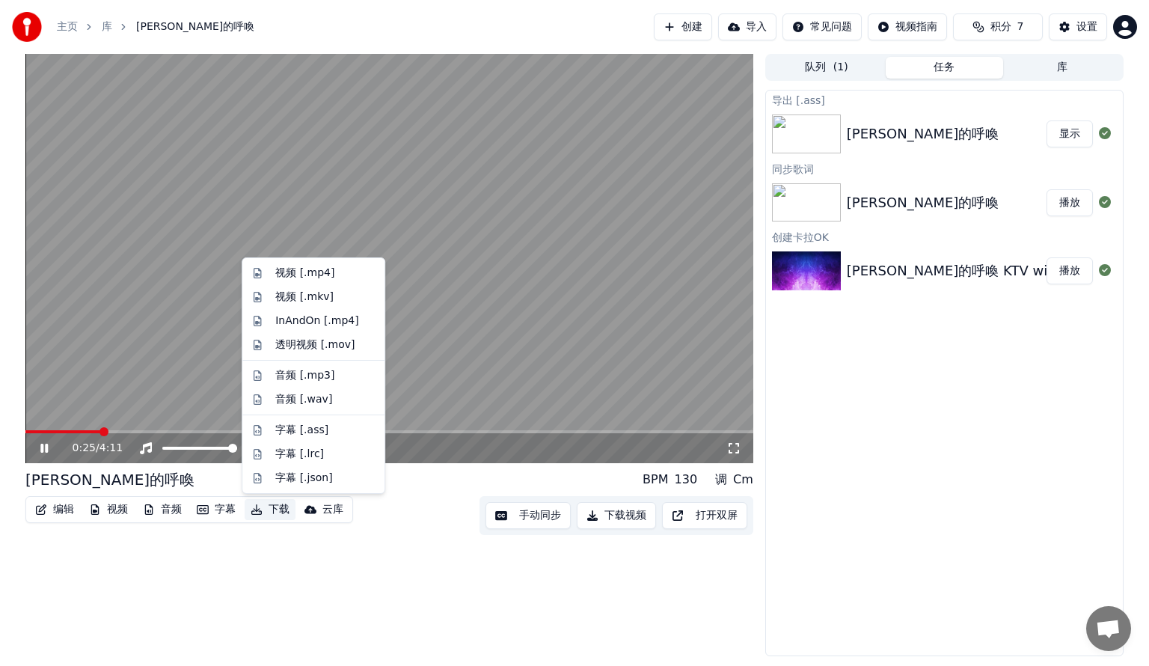
click at [274, 511] on button "下载" at bounding box center [270, 509] width 51 height 21
click at [313, 460] on div "字幕 [.lrc]" at bounding box center [299, 453] width 49 height 15
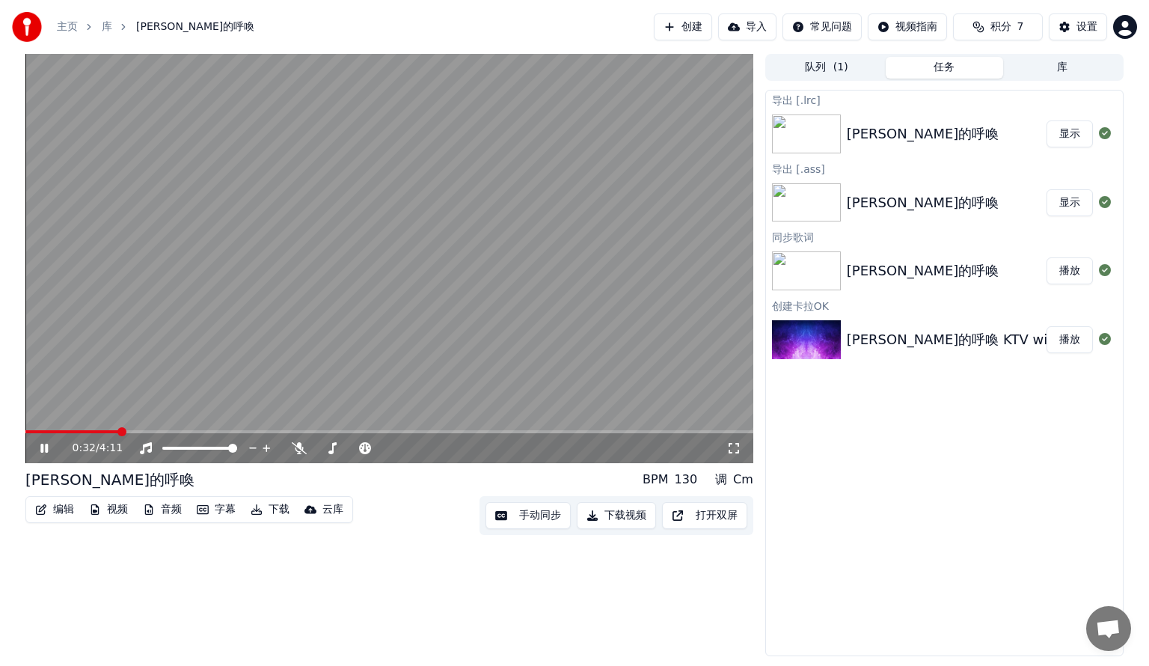
click at [974, 200] on div "[PERSON_NAME]的呼喚" at bounding box center [946, 202] width 200 height 21
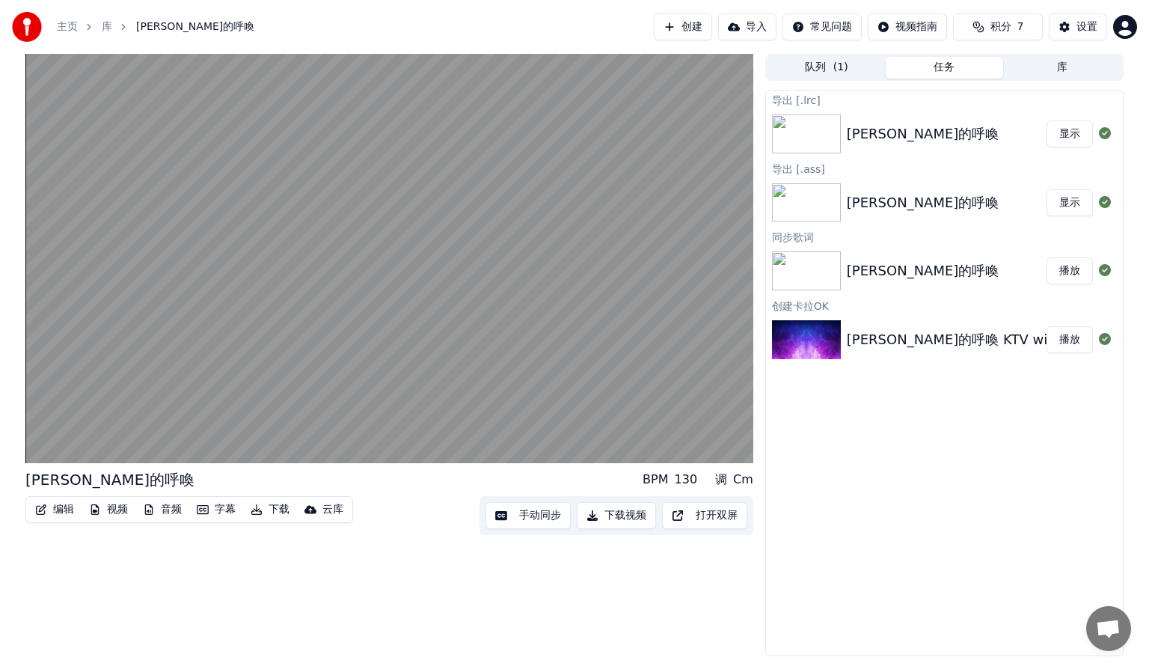
click at [1076, 201] on button "显示" at bounding box center [1069, 202] width 46 height 27
click at [276, 573] on div "[PERSON_NAME]的呼喚 BPM 130 调 Cm 编辑 视频 音频 字幕 下载 云库 手动同步 下载视频 打开双屏" at bounding box center [389, 355] width 728 height 602
click at [279, 506] on button "下载" at bounding box center [270, 509] width 51 height 21
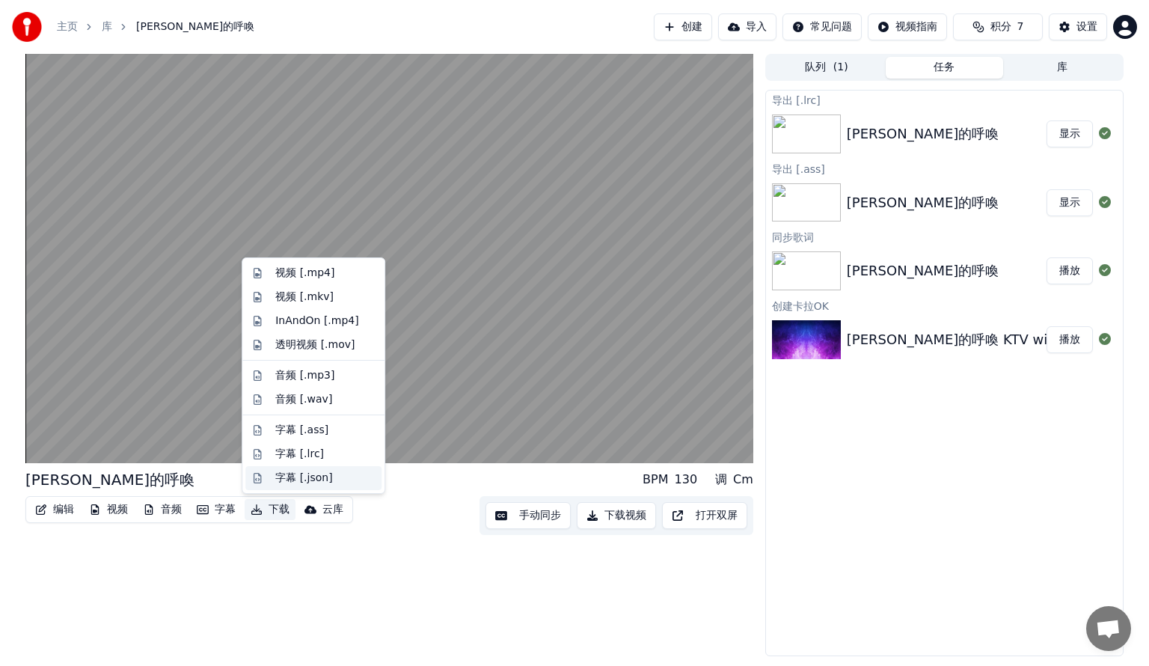
click at [351, 476] on div "字幕 [.json]" at bounding box center [325, 477] width 100 height 15
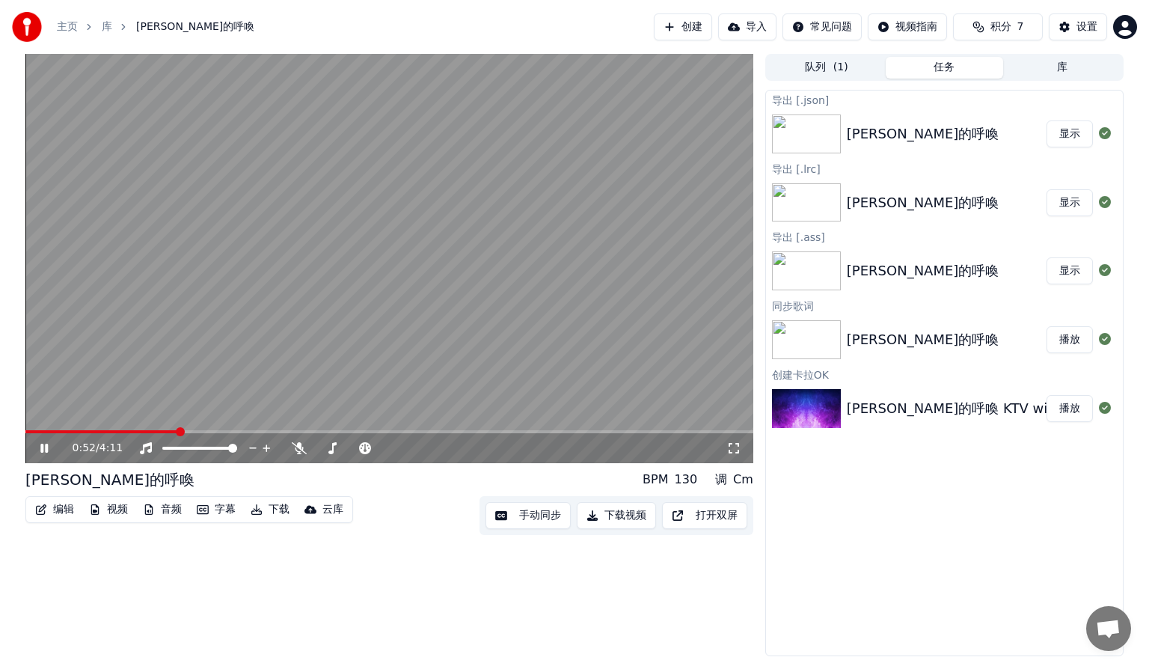
click at [271, 505] on button "下载" at bounding box center [270, 509] width 51 height 21
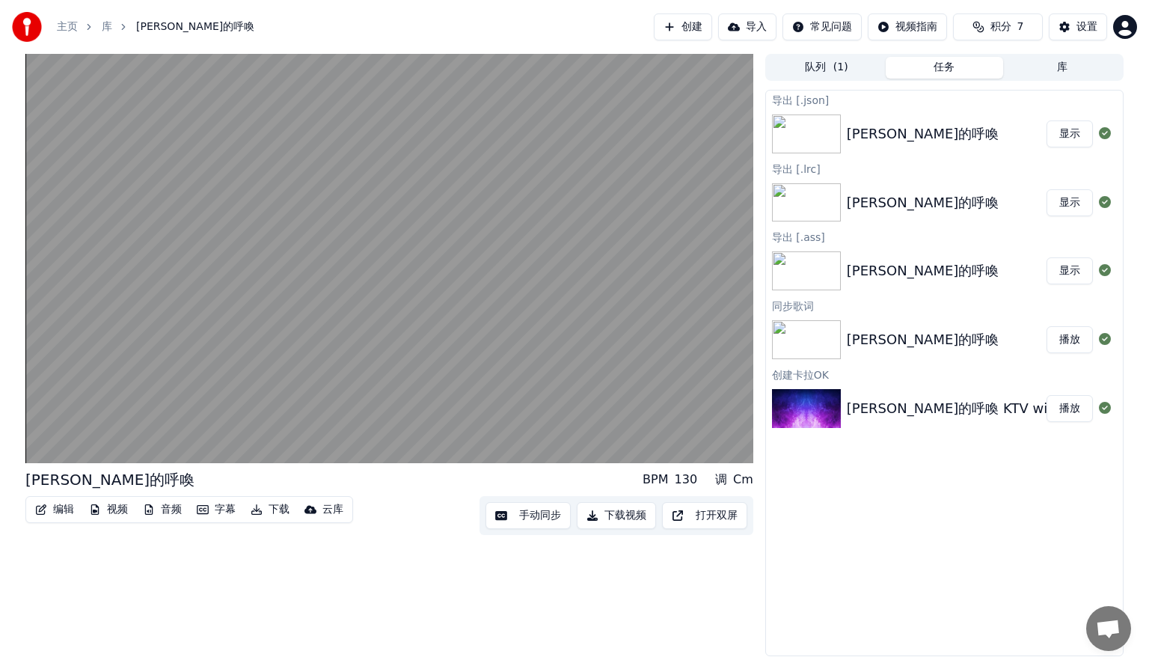
click at [311, 595] on div "[PERSON_NAME]的呼喚 BPM 130 调 Cm 编辑 视频 音频 字幕 下载 云库 手动同步 下载视频 打开双屏" at bounding box center [389, 355] width 728 height 602
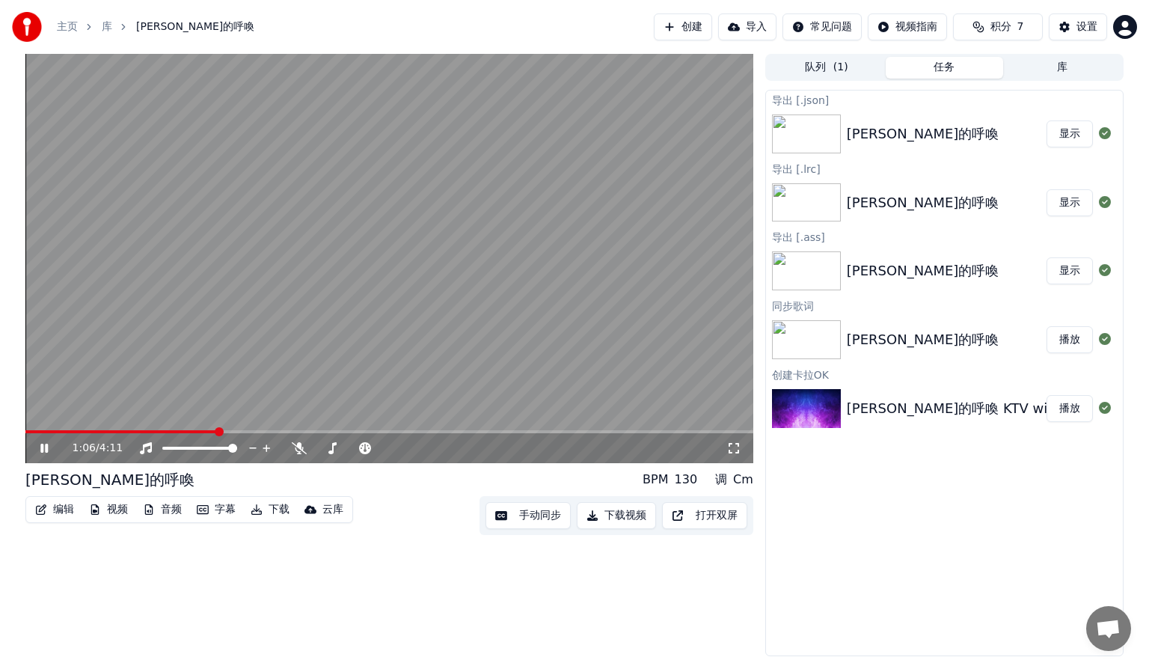
click at [46, 456] on div "1:06 / 4:11" at bounding box center [389, 448] width 728 height 30
click at [45, 441] on div "1:06 / 4:11" at bounding box center [389, 447] width 716 height 15
click at [61, 449] on icon at bounding box center [54, 448] width 35 height 12
